Goal: Information Seeking & Learning: Learn about a topic

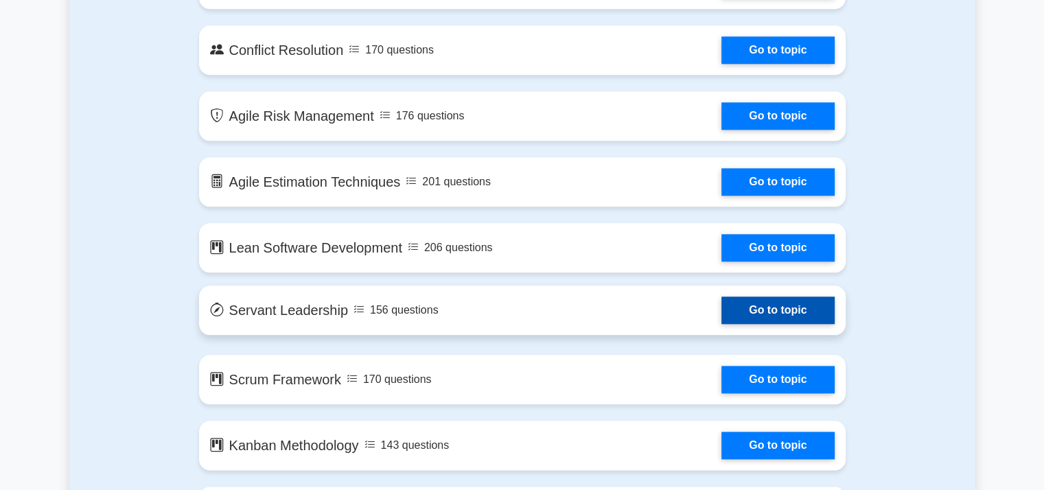
scroll to position [1509, 0]
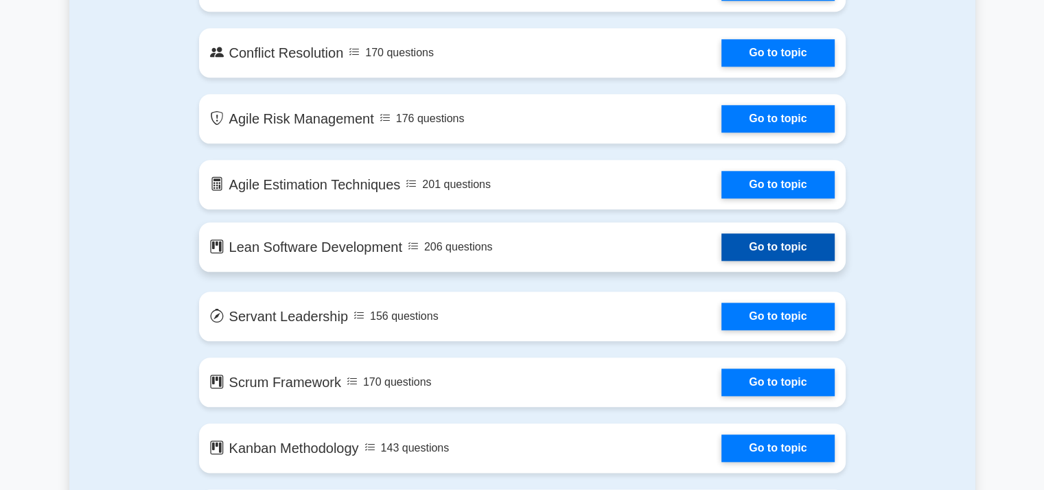
click at [733, 248] on link "Go to topic" at bounding box center [777, 246] width 113 height 27
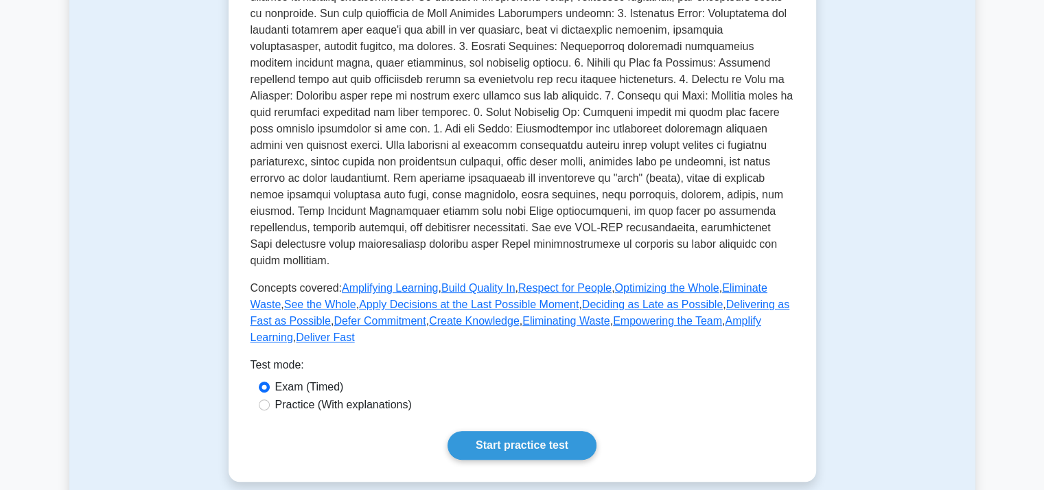
scroll to position [480, 0]
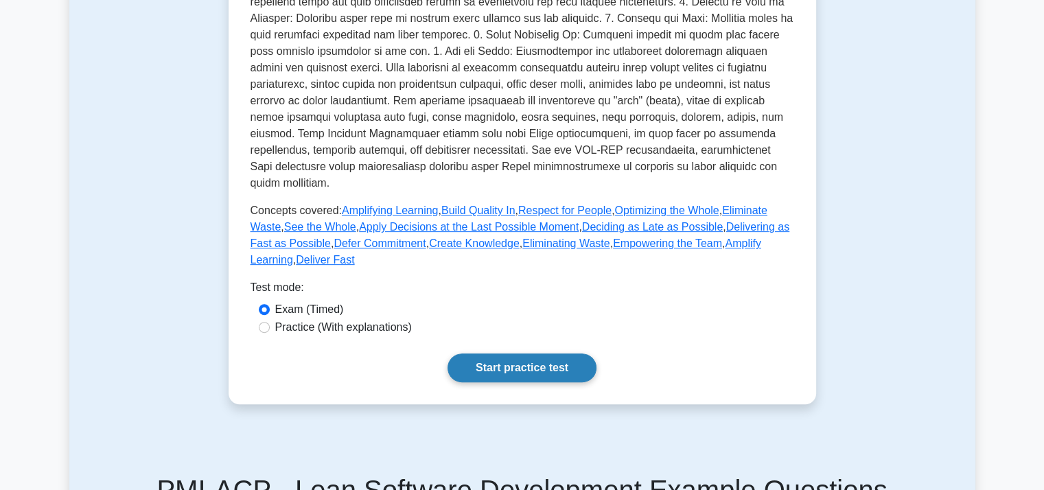
click at [535, 353] on link "Start practice test" at bounding box center [521, 367] width 149 height 29
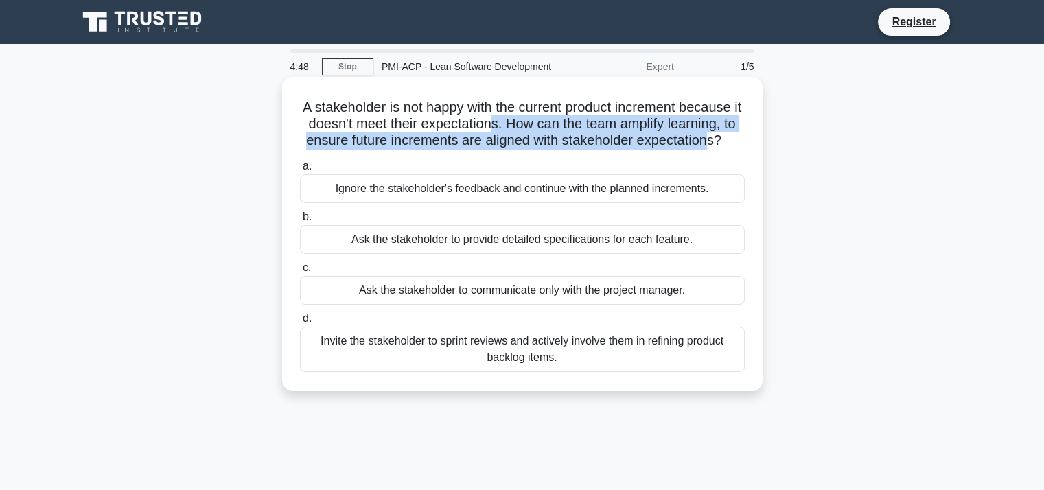
drag, startPoint x: 508, startPoint y: 118, endPoint x: 730, endPoint y: 149, distance: 224.4
click at [732, 149] on h5 "A stakeholder is not happy with the current product increment because it doesn'…" at bounding box center [521, 124] width 447 height 51
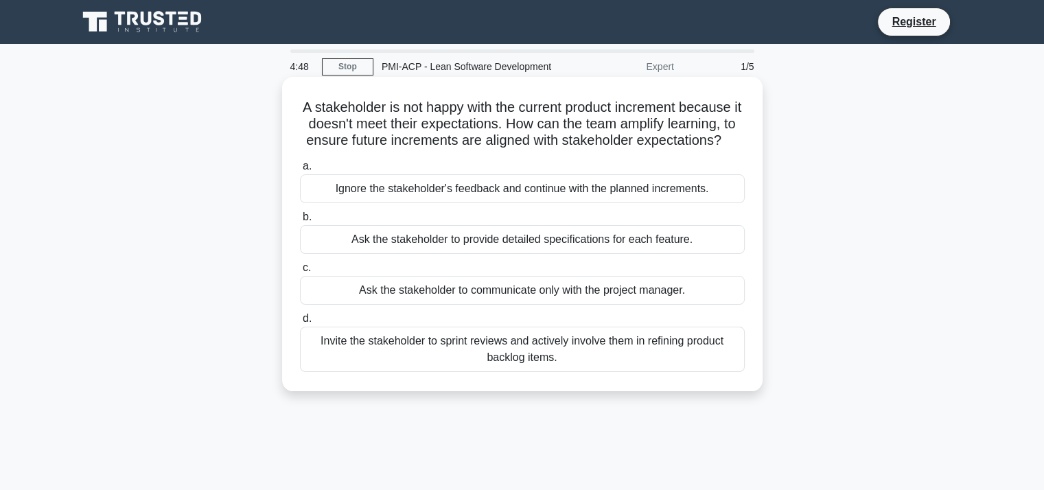
click at [598, 150] on h5 "A stakeholder is not happy with the current product increment because it doesn'…" at bounding box center [521, 124] width 447 height 51
click at [585, 254] on div "Ask the stakeholder to provide detailed specifications for each feature." at bounding box center [522, 239] width 445 height 29
click at [300, 222] on input "b. Ask the stakeholder to provide detailed specifications for each feature." at bounding box center [300, 217] width 0 height 9
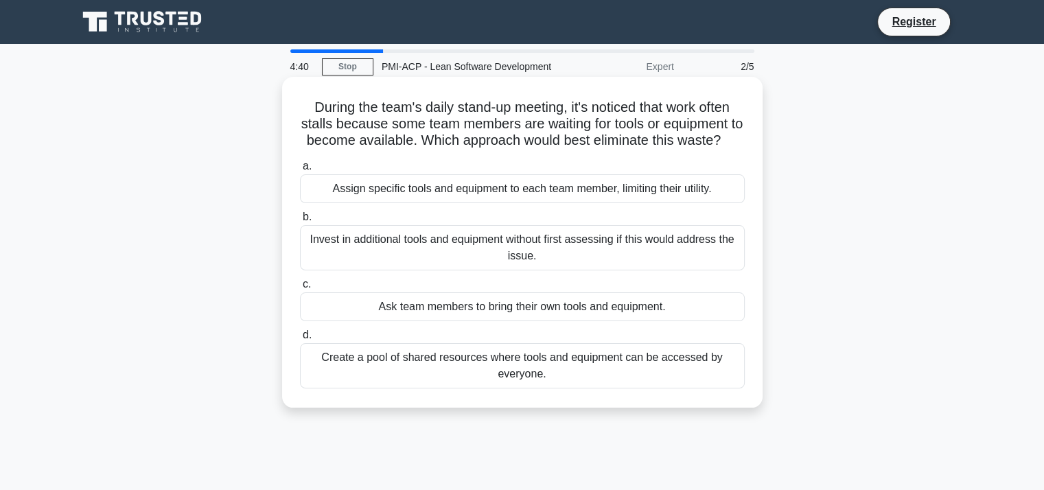
click at [486, 203] on div "Assign specific tools and equipment to each team member, limiting their utility." at bounding box center [522, 188] width 445 height 29
click at [300, 171] on input "a. Assign specific tools and equipment to each team member, limiting their util…" at bounding box center [300, 166] width 0 height 9
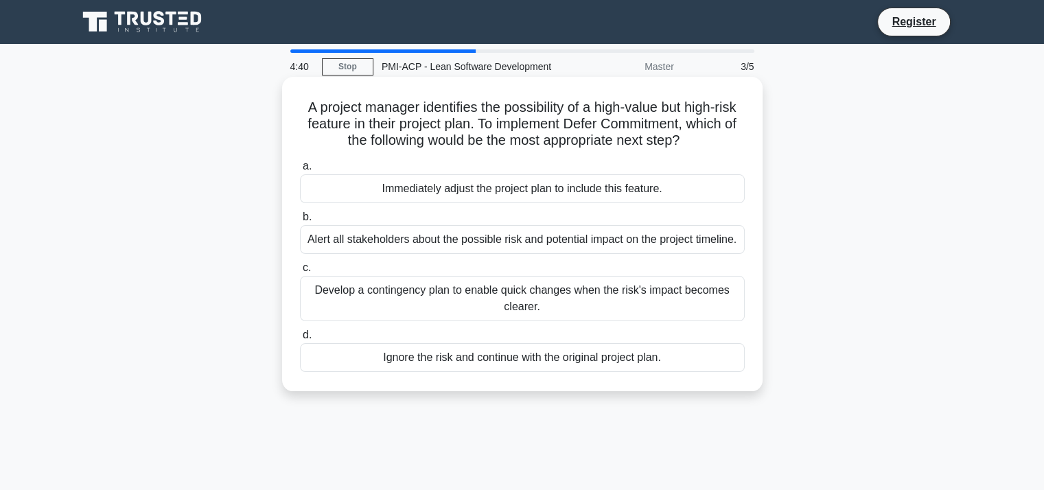
click at [483, 258] on div "a. Immediately adjust the project plan to include this feature. b. Alert all st…" at bounding box center [522, 265] width 461 height 220
click at [478, 309] on div "Develop a contingency plan to enable quick changes when the risk's impact becom…" at bounding box center [522, 298] width 445 height 45
click at [300, 272] on input "c. Develop a contingency plan to enable quick changes when the risk's impact be…" at bounding box center [300, 267] width 0 height 9
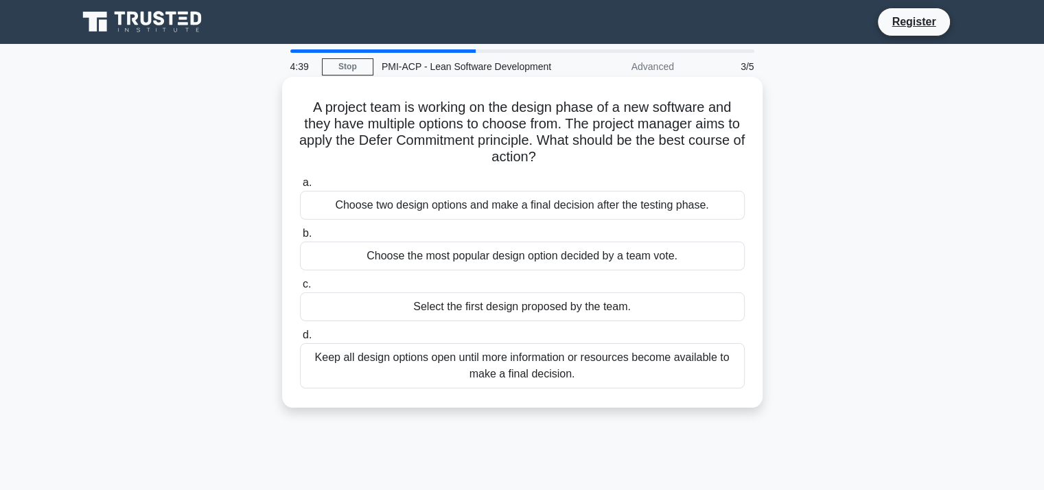
click at [467, 227] on label "b. Choose the most popular design option decided by a team vote." at bounding box center [522, 247] width 445 height 45
click at [300, 229] on input "b. Choose the most popular design option decided by a team vote." at bounding box center [300, 233] width 0 height 9
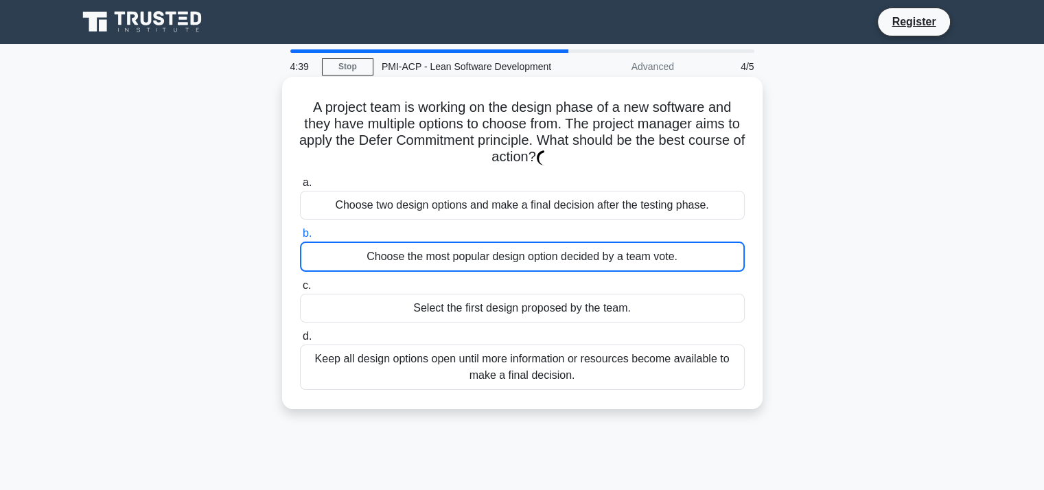
drag, startPoint x: 475, startPoint y: 263, endPoint x: 486, endPoint y: 301, distance: 39.3
click at [486, 299] on div "a. Choose two design options and make a final decision after the testing phase.…" at bounding box center [522, 282] width 461 height 221
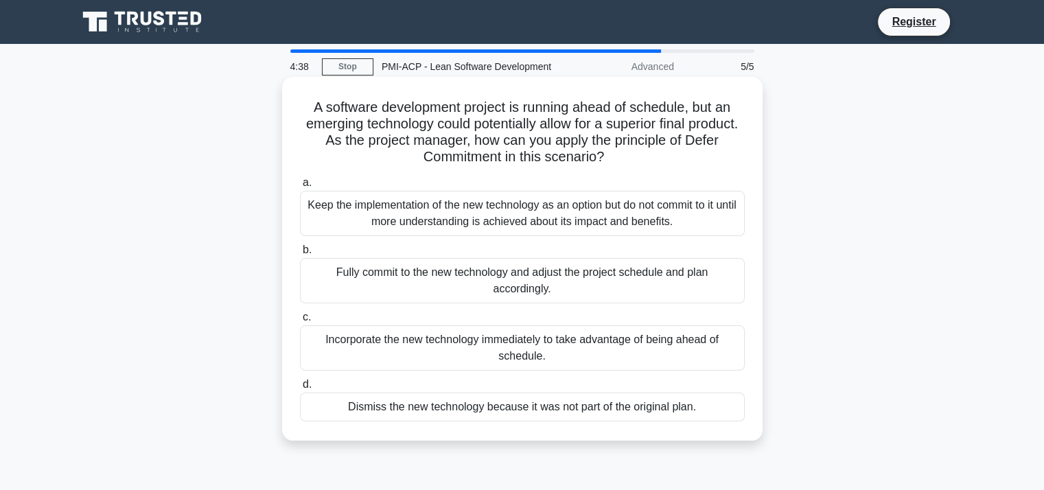
click at [504, 348] on div "Incorporate the new technology immediately to take advantage of being ahead of …" at bounding box center [522, 347] width 445 height 45
click at [300, 322] on input "c. Incorporate the new technology immediately to take advantage of being ahead …" at bounding box center [300, 317] width 0 height 9
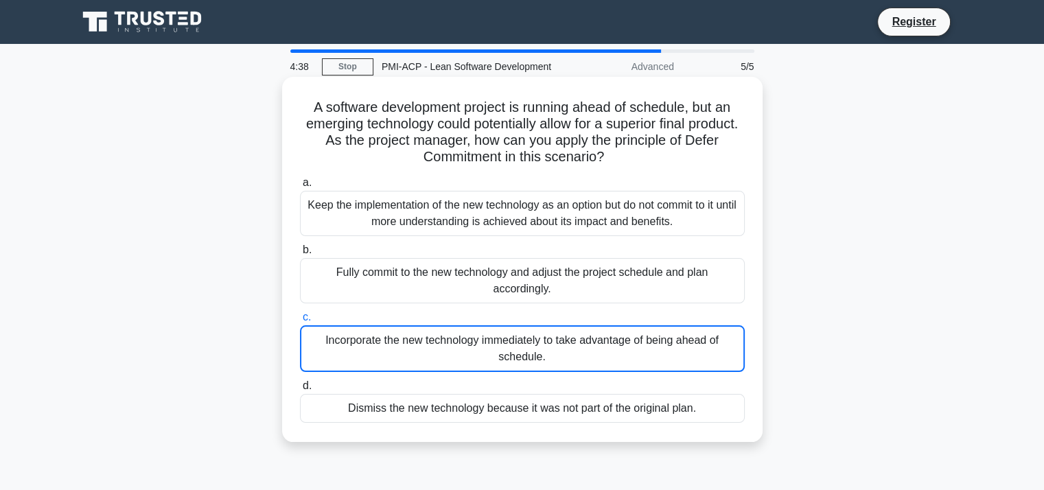
click at [512, 371] on div "Incorporate the new technology immediately to take advantage of being ahead of …" at bounding box center [522, 348] width 445 height 47
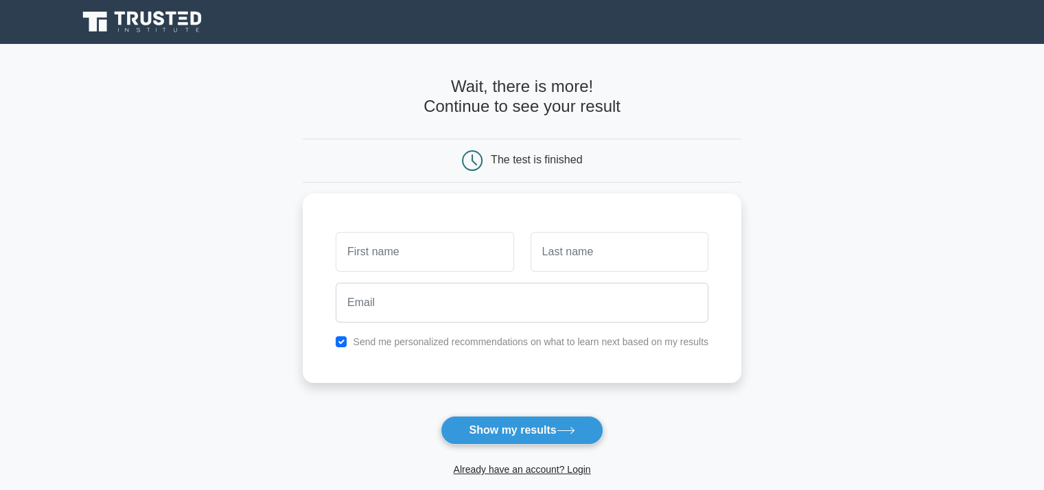
click at [544, 410] on form "Wait, there is more! Continue to see your result The test is finished and the" at bounding box center [522, 291] width 438 height 428
click at [545, 425] on button "Show my results" at bounding box center [521, 430] width 162 height 29
click at [420, 239] on input "text" at bounding box center [425, 248] width 178 height 40
type input "p"
click at [603, 228] on input "text" at bounding box center [619, 248] width 178 height 40
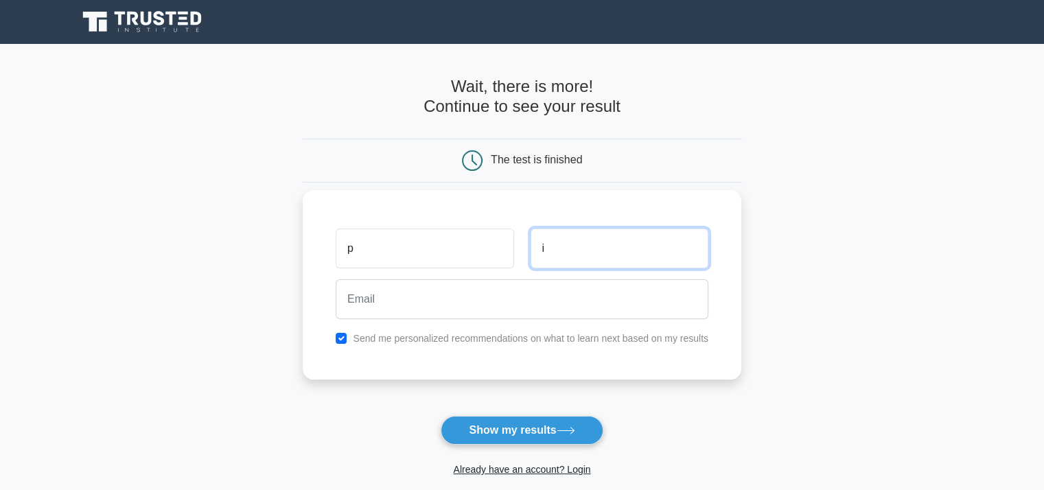
type input "i"
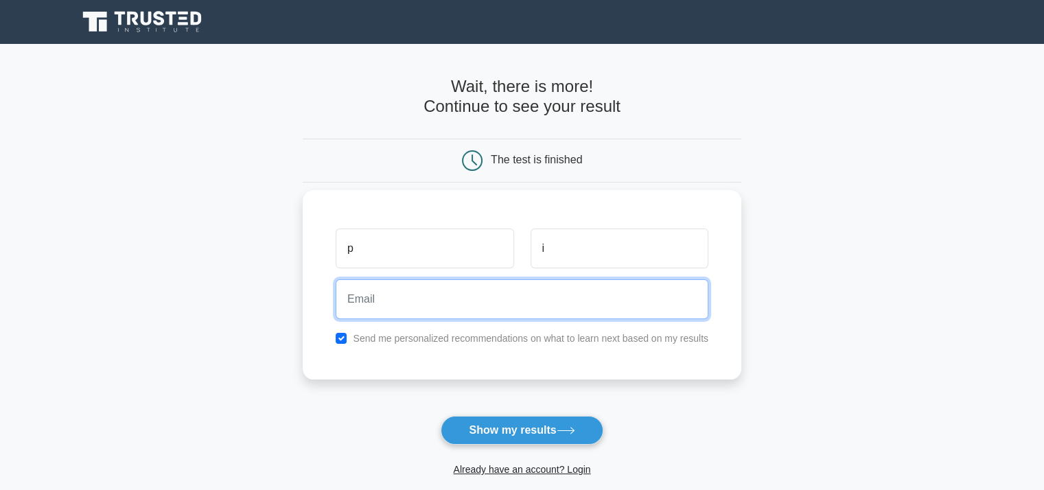
click at [590, 289] on input "email" at bounding box center [522, 299] width 373 height 40
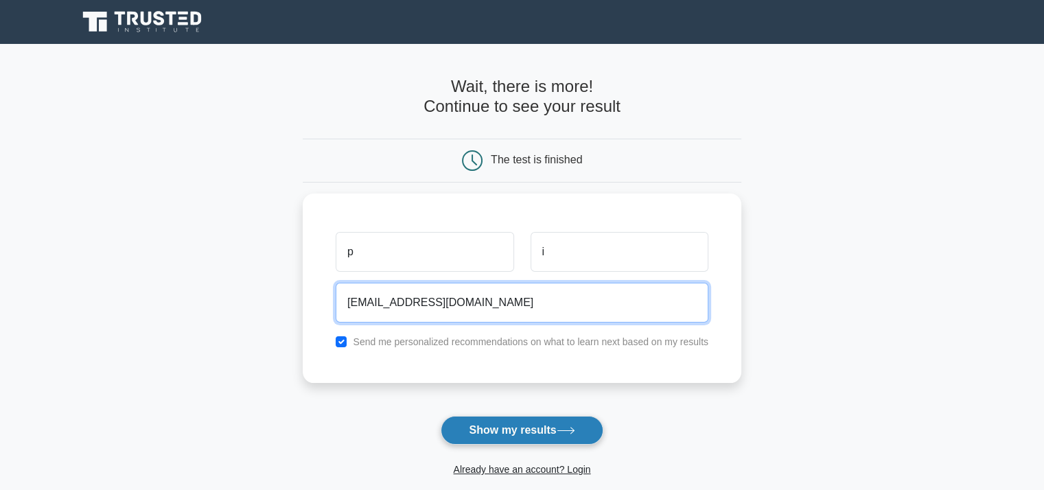
type input "[EMAIL_ADDRESS][DOMAIN_NAME]"
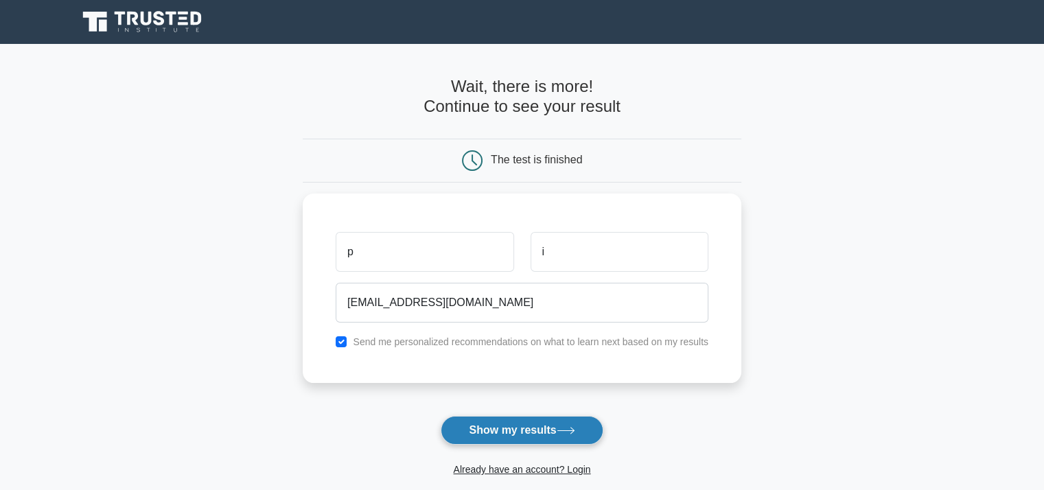
click at [502, 430] on button "Show my results" at bounding box center [521, 430] width 162 height 29
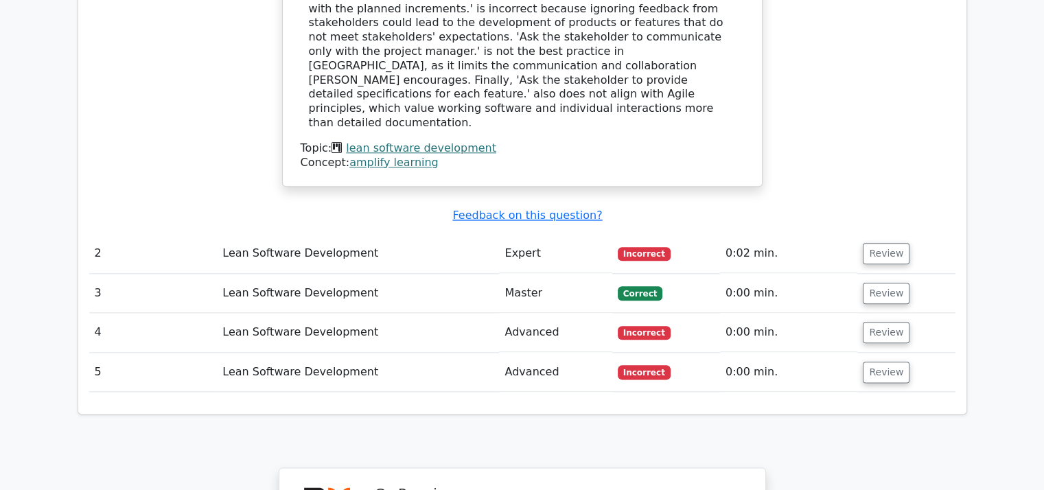
scroll to position [1509, 0]
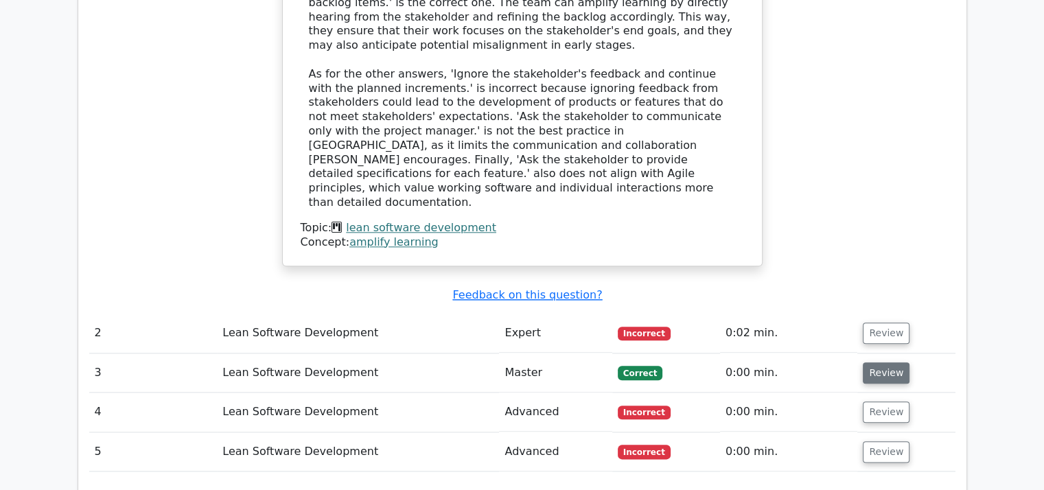
click at [892, 362] on button "Review" at bounding box center [885, 372] width 47 height 21
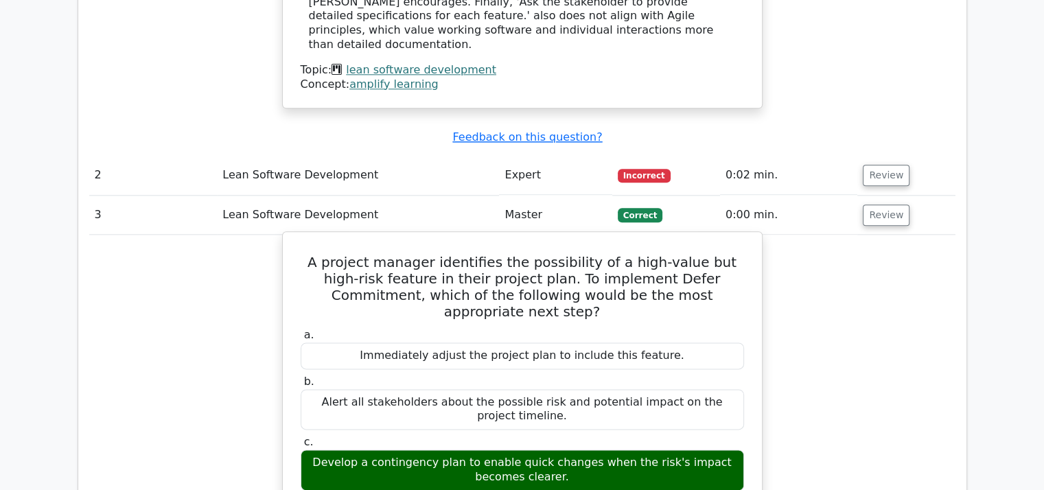
scroll to position [1715, 0]
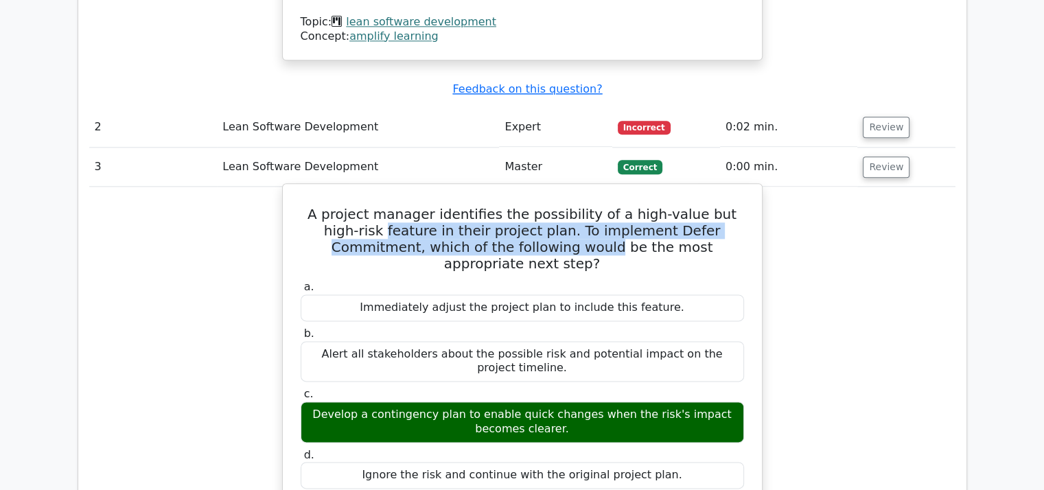
drag, startPoint x: 340, startPoint y: 121, endPoint x: 505, endPoint y: 145, distance: 166.4
click at [505, 189] on div "A project manager identifies the possibility of a high-value but high-risk feat…" at bounding box center [522, 490] width 468 height 602
click at [443, 206] on h5 "A project manager identifies the possibility of a high-value but high-risk feat…" at bounding box center [522, 239] width 446 height 66
